Goal: Task Accomplishment & Management: Manage account settings

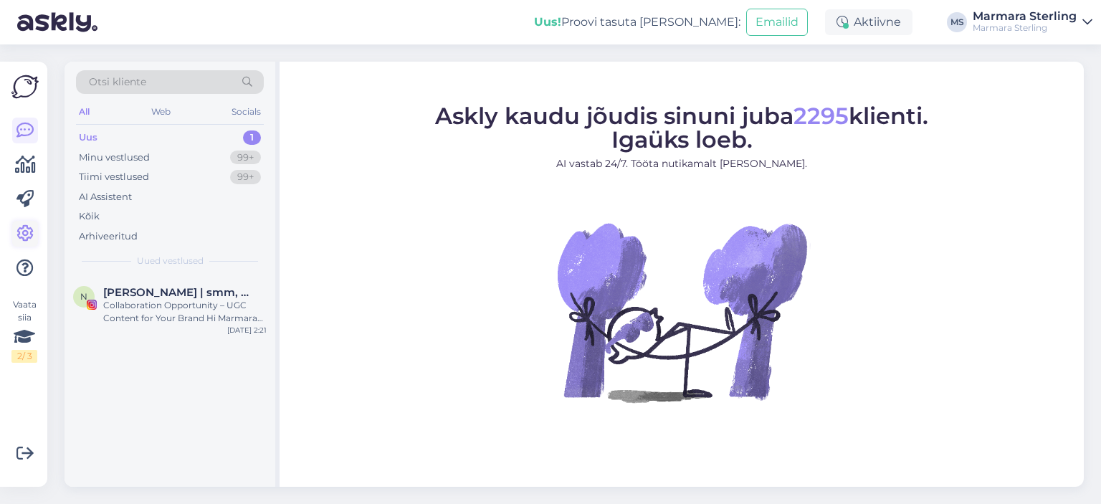
click at [27, 234] on icon at bounding box center [24, 233] width 17 height 17
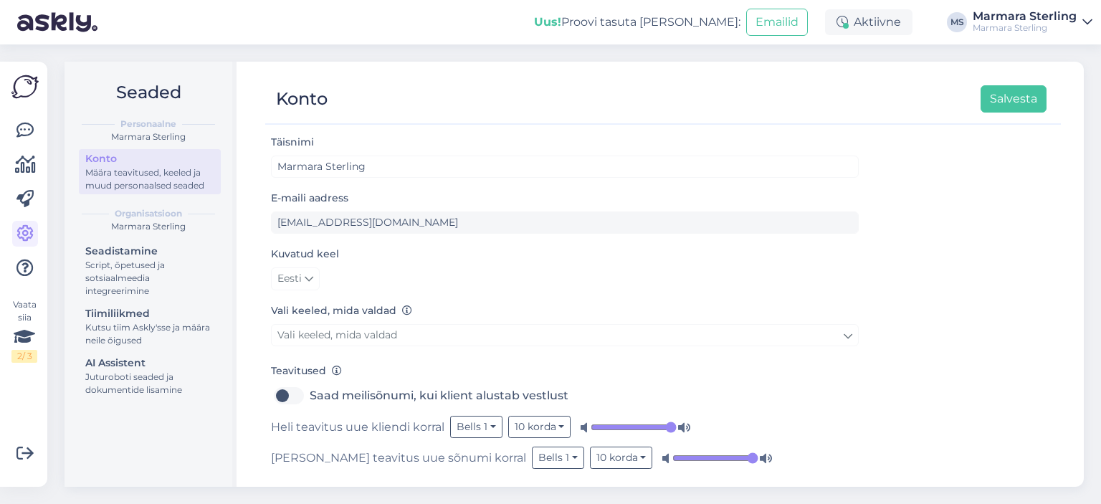
click at [671, 429] on input "range" at bounding box center [634, 427] width 86 height 14
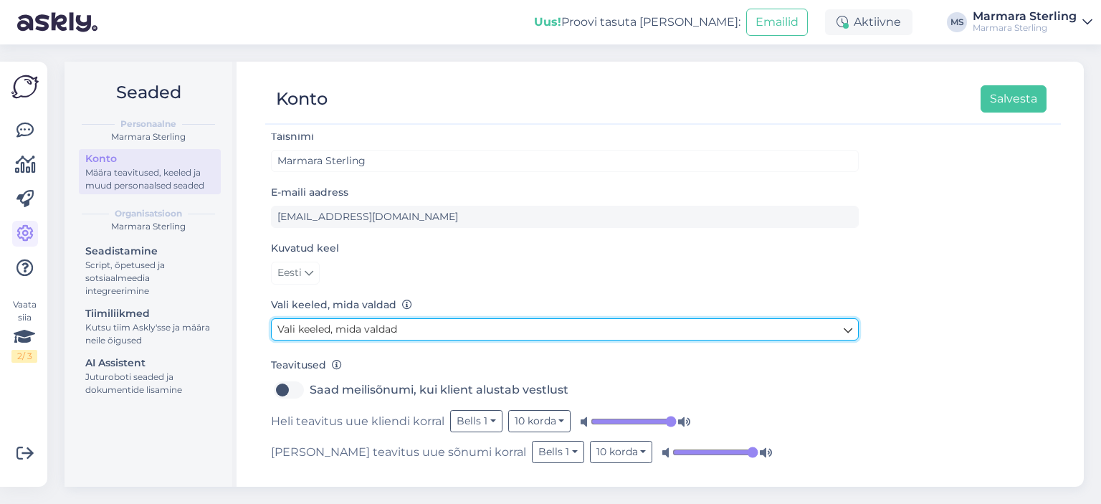
click at [398, 329] on link "Vali keeled, mida valdad" at bounding box center [565, 329] width 588 height 22
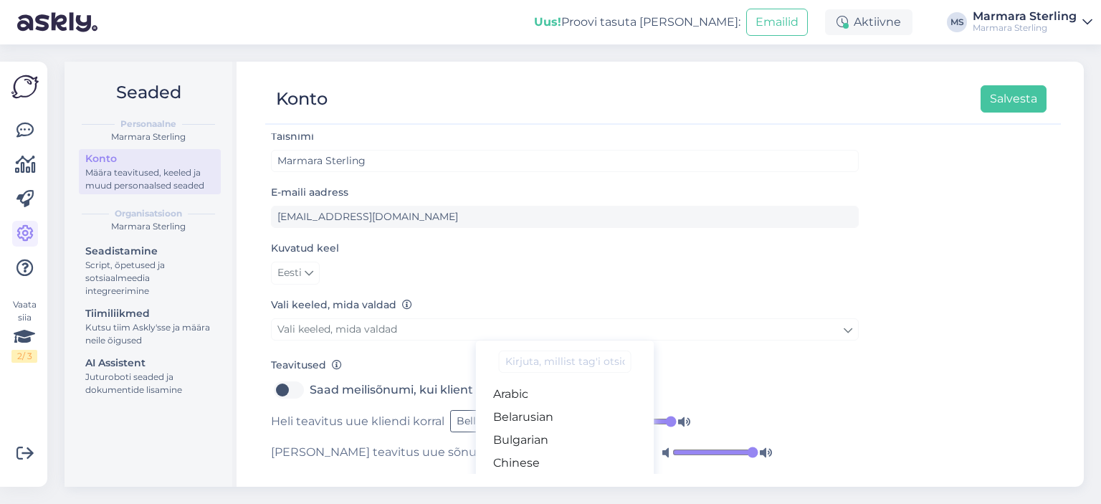
click at [808, 355] on form "Täisnimi Marmara Sterling E-maili aadress [EMAIL_ADDRESS][DOMAIN_NAME] Kuvatud …" at bounding box center [565, 295] width 588 height 335
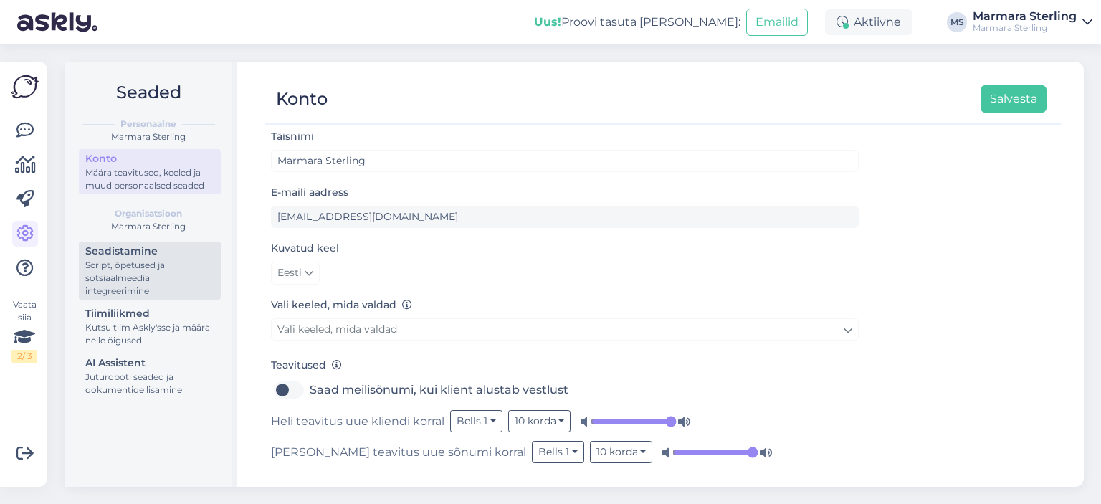
click at [149, 252] on div "Seadistamine" at bounding box center [149, 251] width 129 height 15
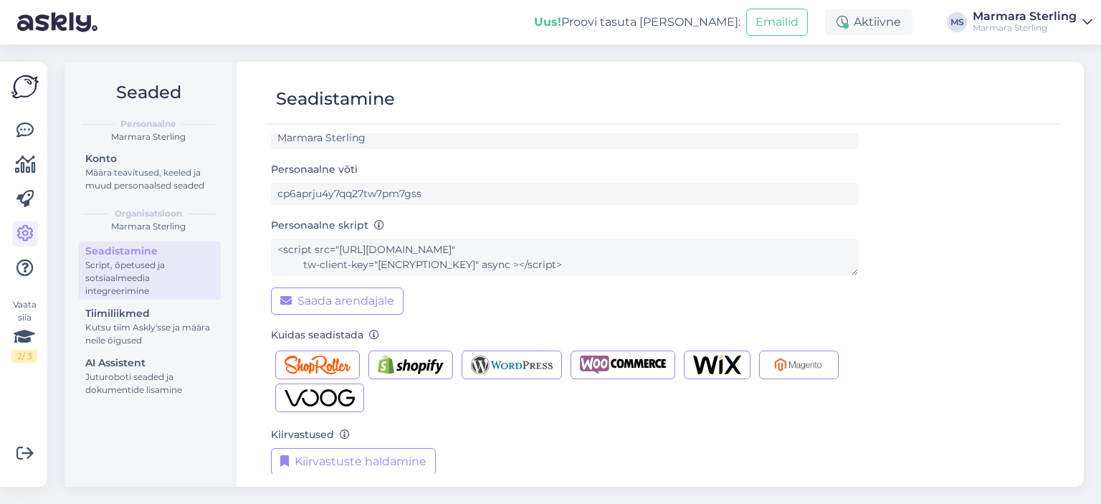
scroll to position [40, 0]
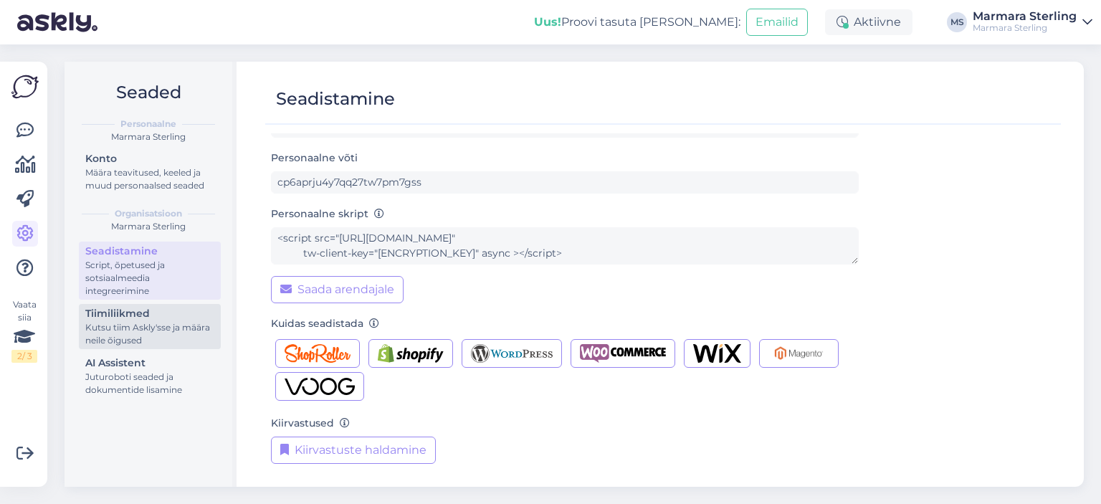
click at [139, 322] on div "Kutsu tiim Askly'sse ja määra neile õigused" at bounding box center [149, 334] width 129 height 26
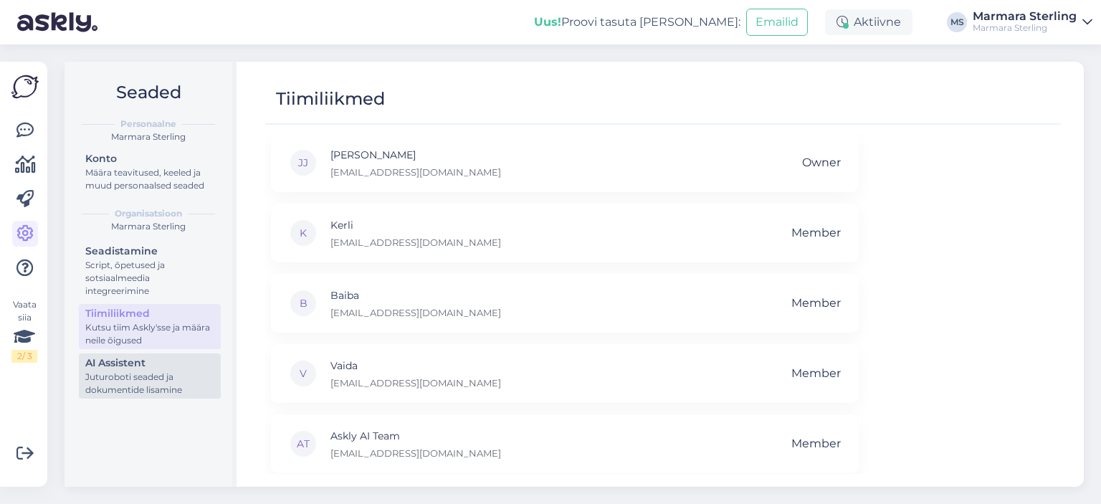
click at [143, 362] on div "AI Assistent" at bounding box center [149, 362] width 129 height 15
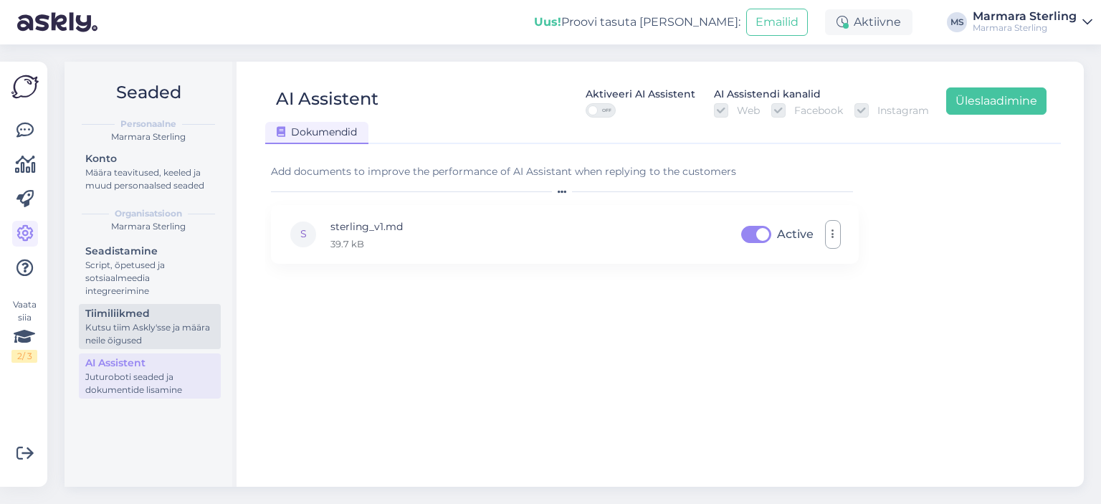
click at [120, 338] on div "Kutsu tiim Askly'sse ja määra neile õigused" at bounding box center [149, 334] width 129 height 26
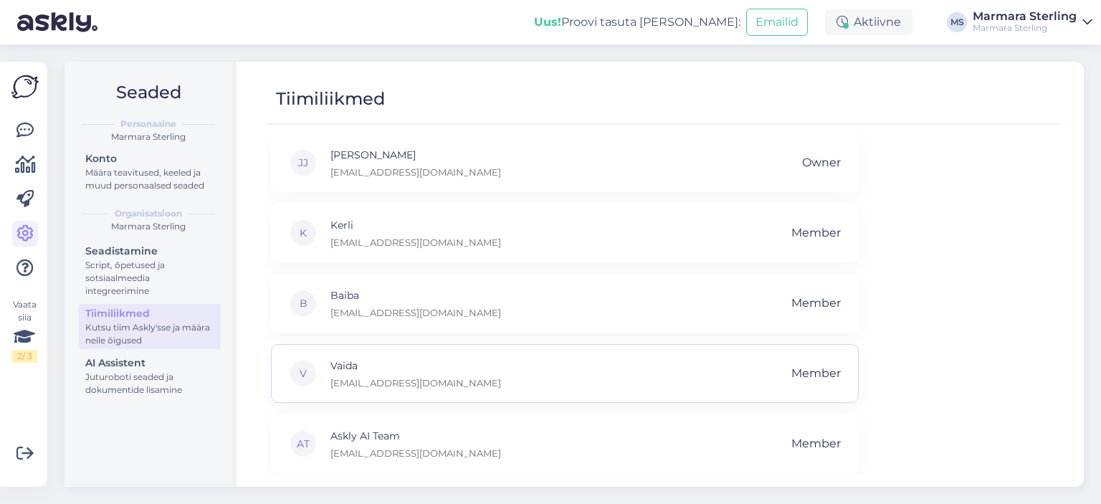
click at [722, 377] on div "V Vaida vaida@marmara.ee Member" at bounding box center [565, 373] width 588 height 59
click at [171, 160] on div "Konto" at bounding box center [149, 158] width 129 height 15
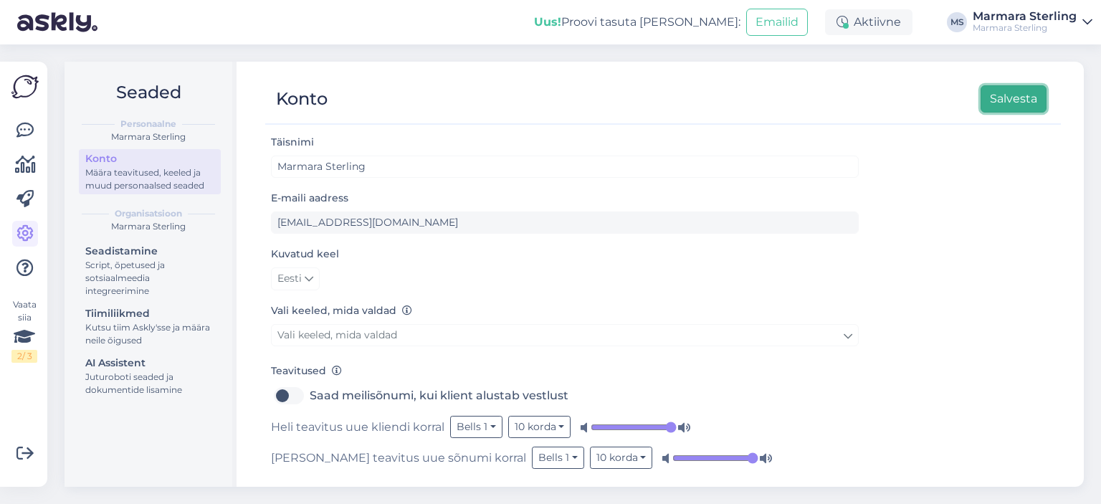
click at [1010, 107] on button "Salvesta" at bounding box center [1013, 98] width 66 height 27
click at [677, 430] on icon at bounding box center [684, 427] width 14 height 14
click at [666, 427] on input "range" at bounding box center [634, 427] width 86 height 14
click at [1006, 91] on button "Salvesta" at bounding box center [1013, 98] width 66 height 27
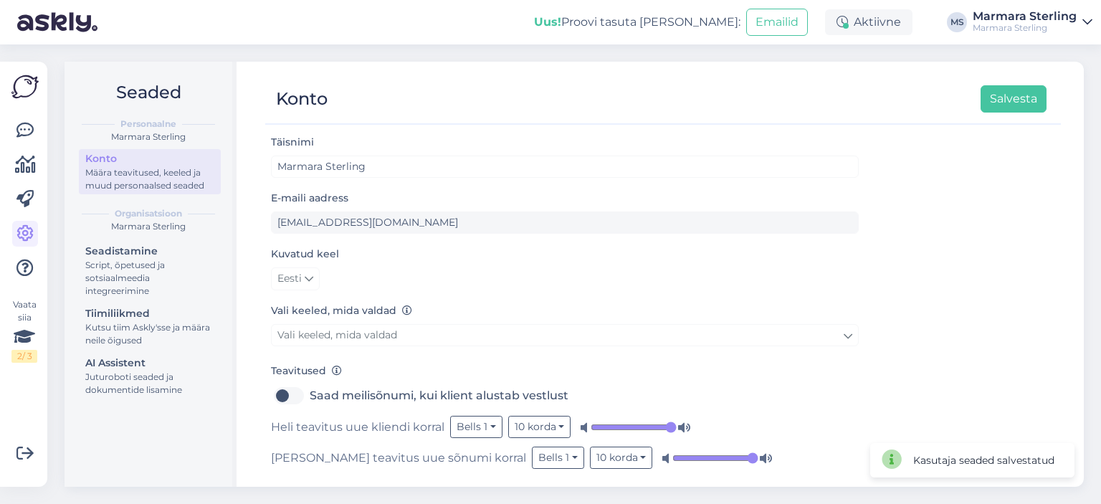
click at [29, 87] on img at bounding box center [24, 86] width 27 height 27
click at [26, 122] on icon at bounding box center [24, 130] width 17 height 17
